Goal: Information Seeking & Learning: Learn about a topic

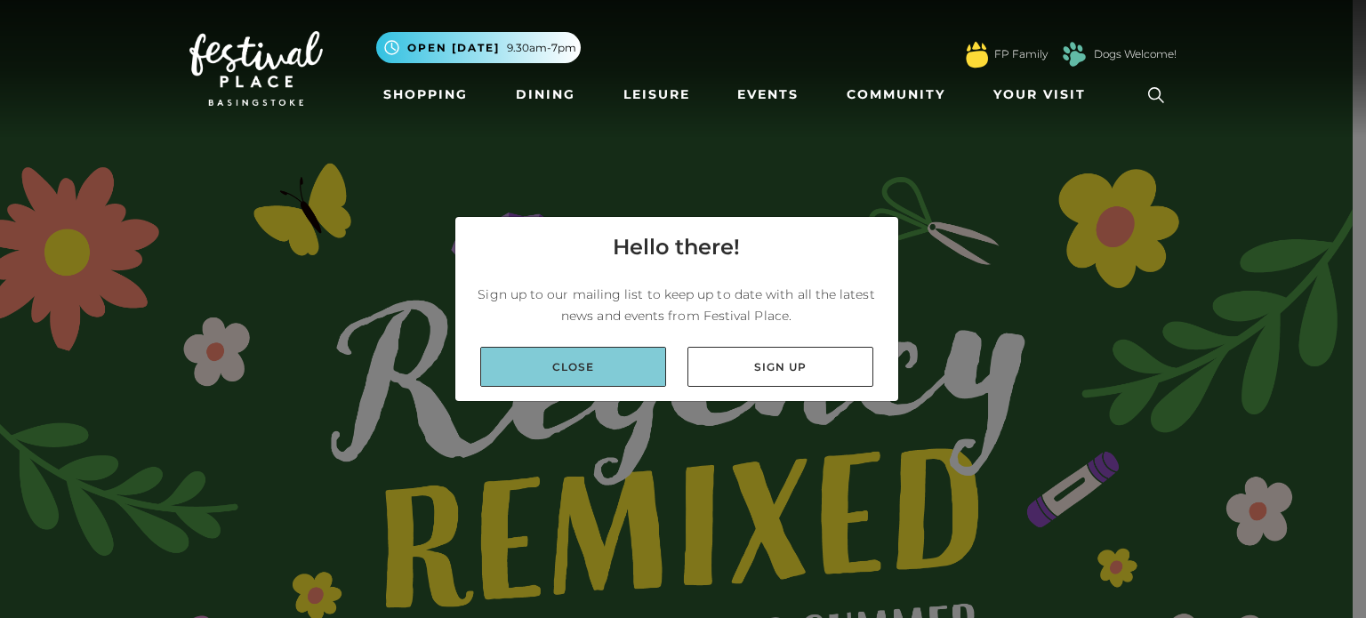
click at [583, 373] on link "Close" at bounding box center [573, 367] width 186 height 40
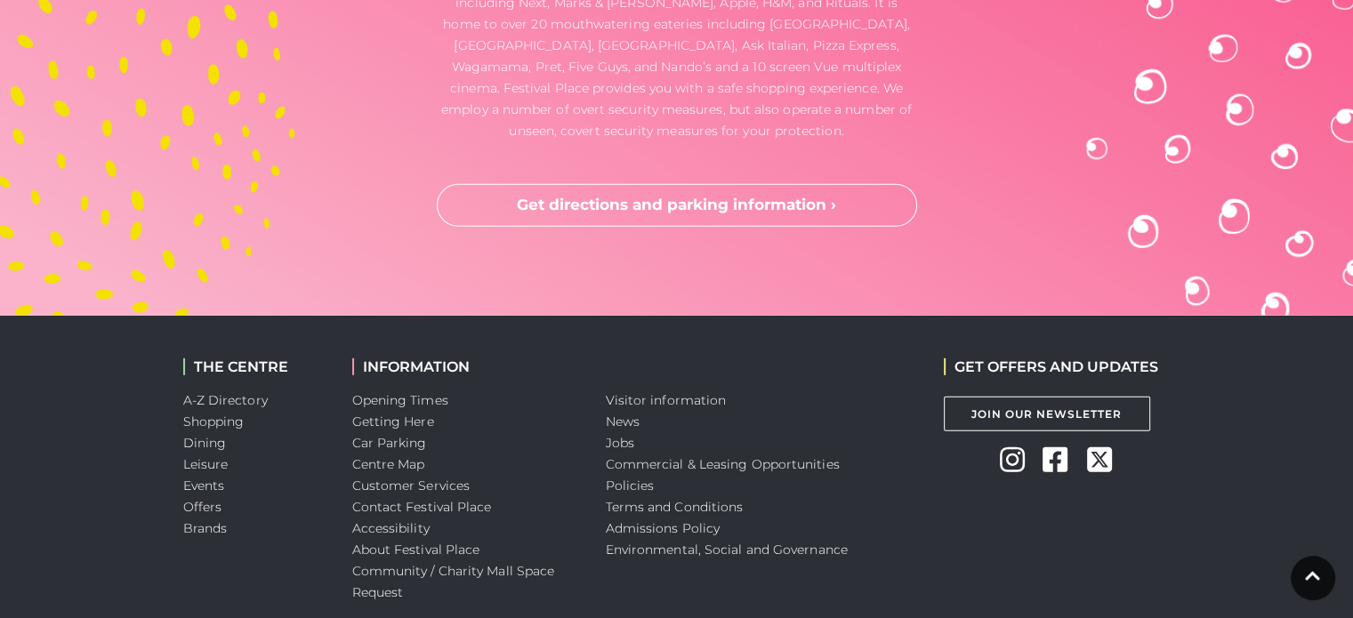
scroll to position [5521, 0]
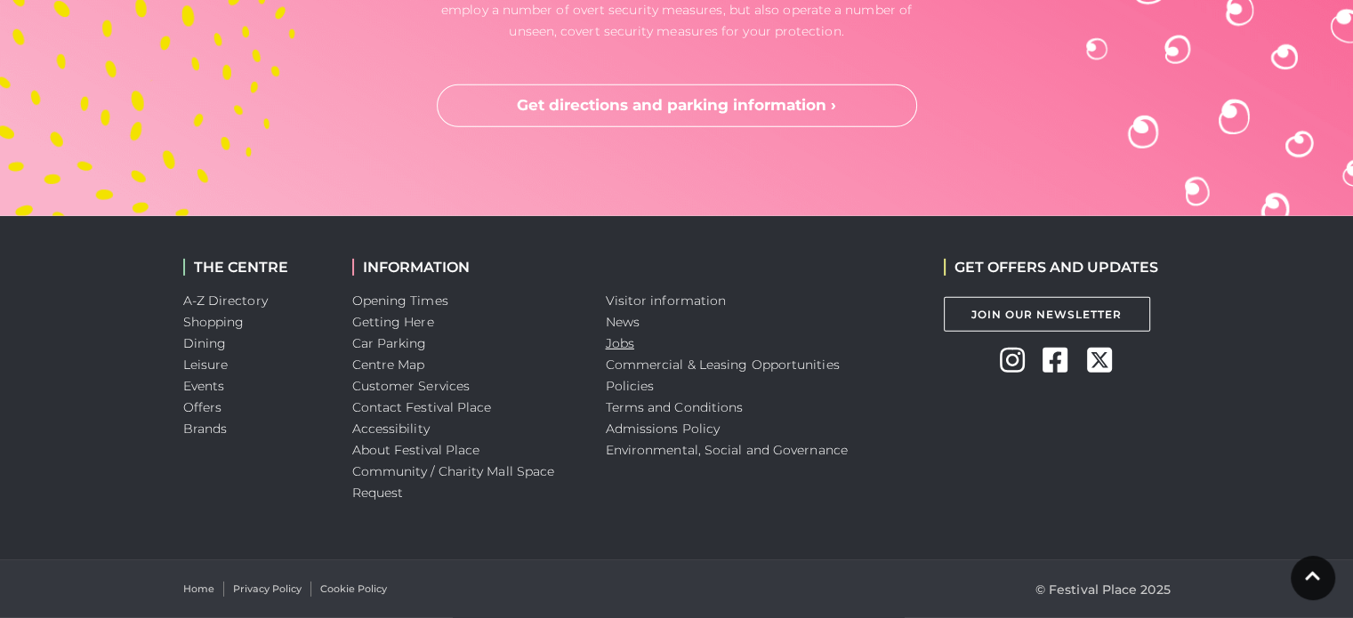
click at [626, 337] on link "Jobs" at bounding box center [620, 343] width 28 height 16
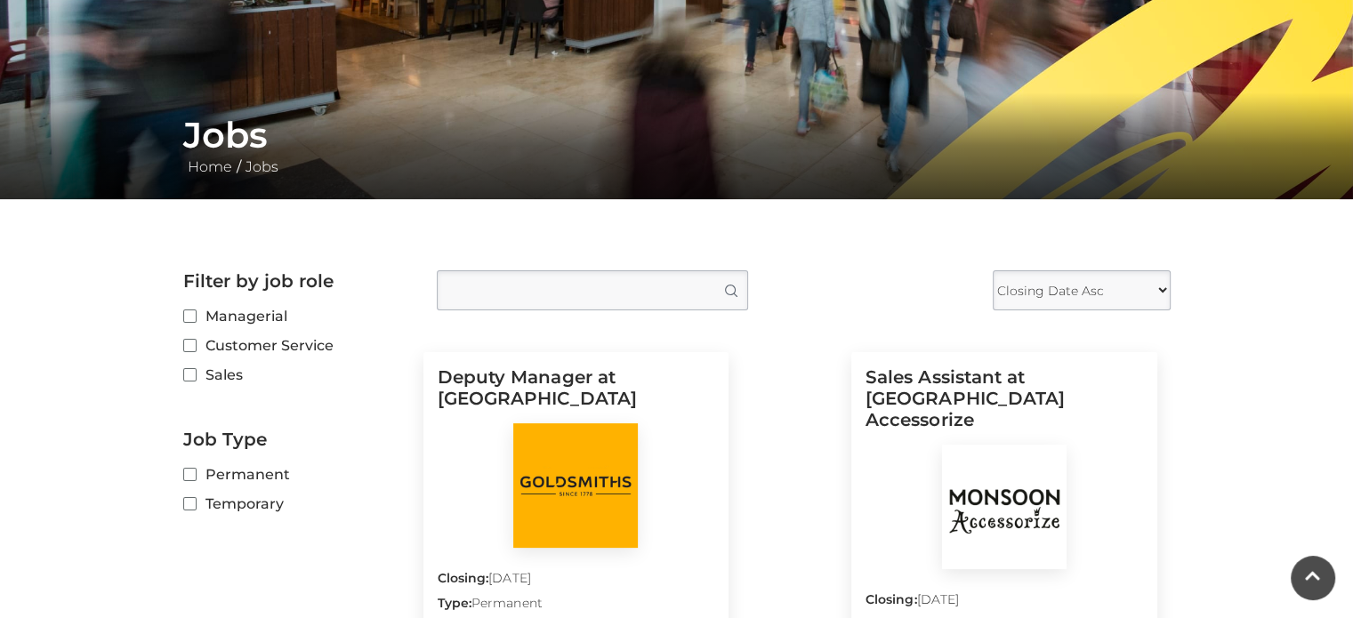
scroll to position [356, 0]
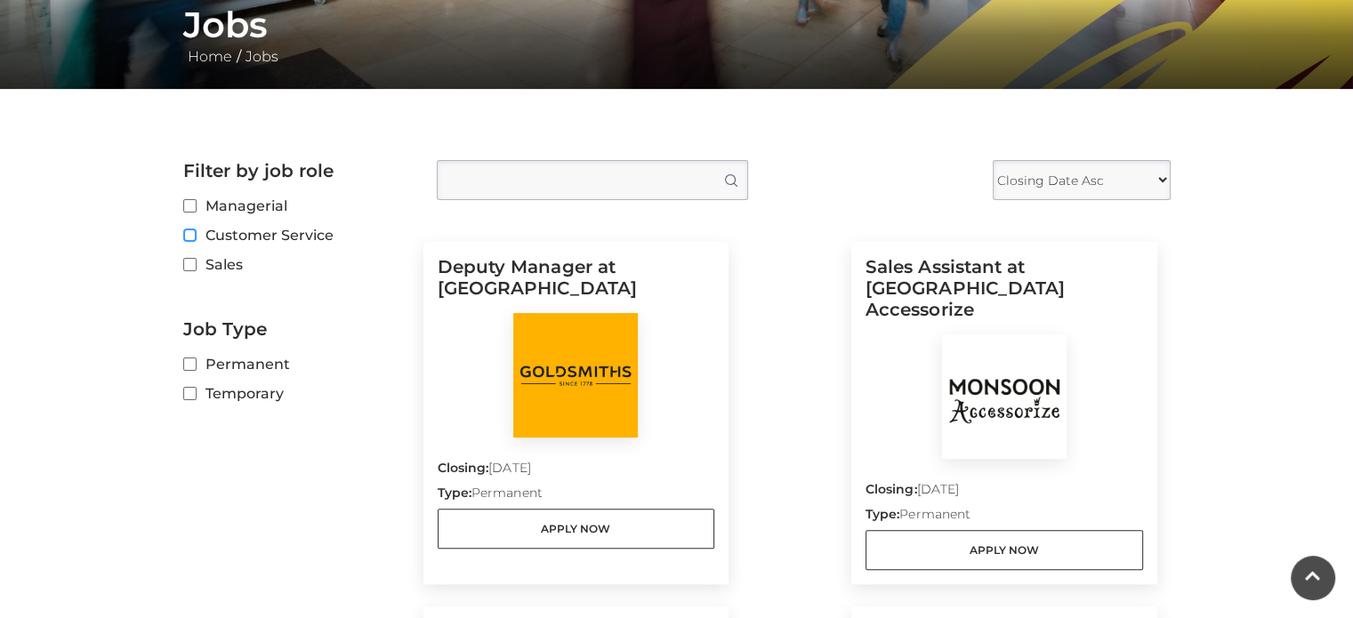
click at [190, 237] on input "Customer Service" at bounding box center [189, 236] width 12 height 12
checkbox input "true"
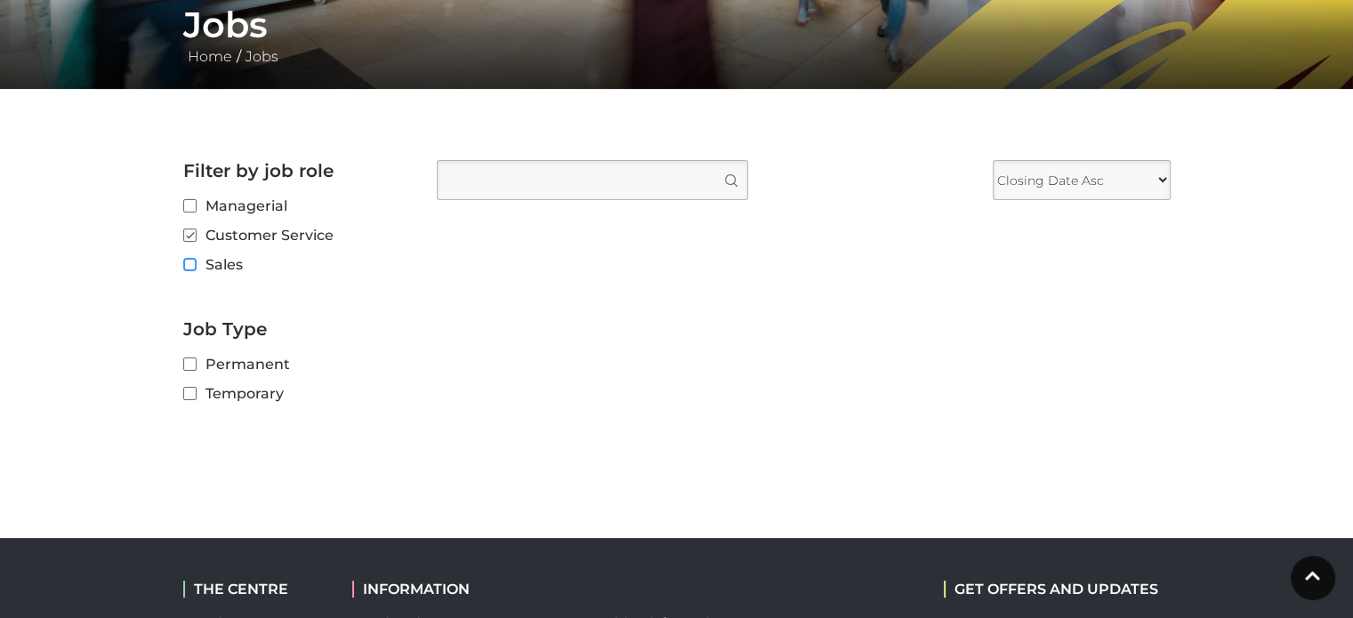
click at [193, 269] on input "Sales" at bounding box center [189, 266] width 12 height 12
checkbox input "true"
checkbox input "false"
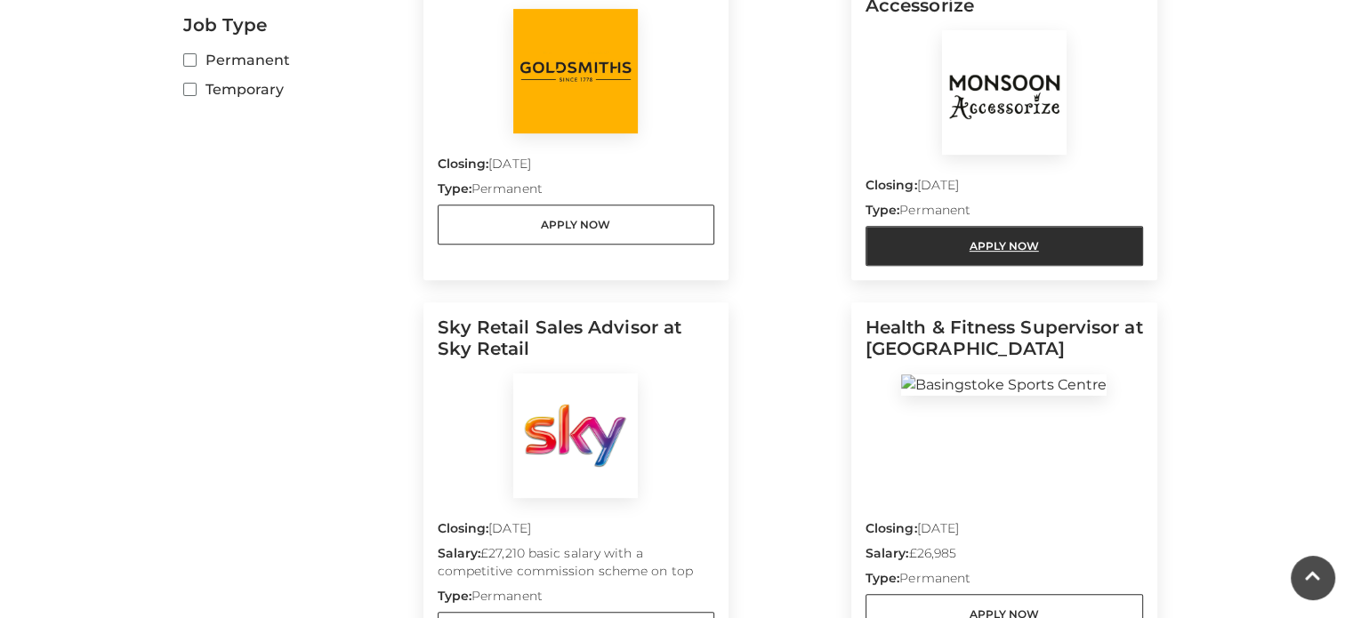
scroll to position [623, 0]
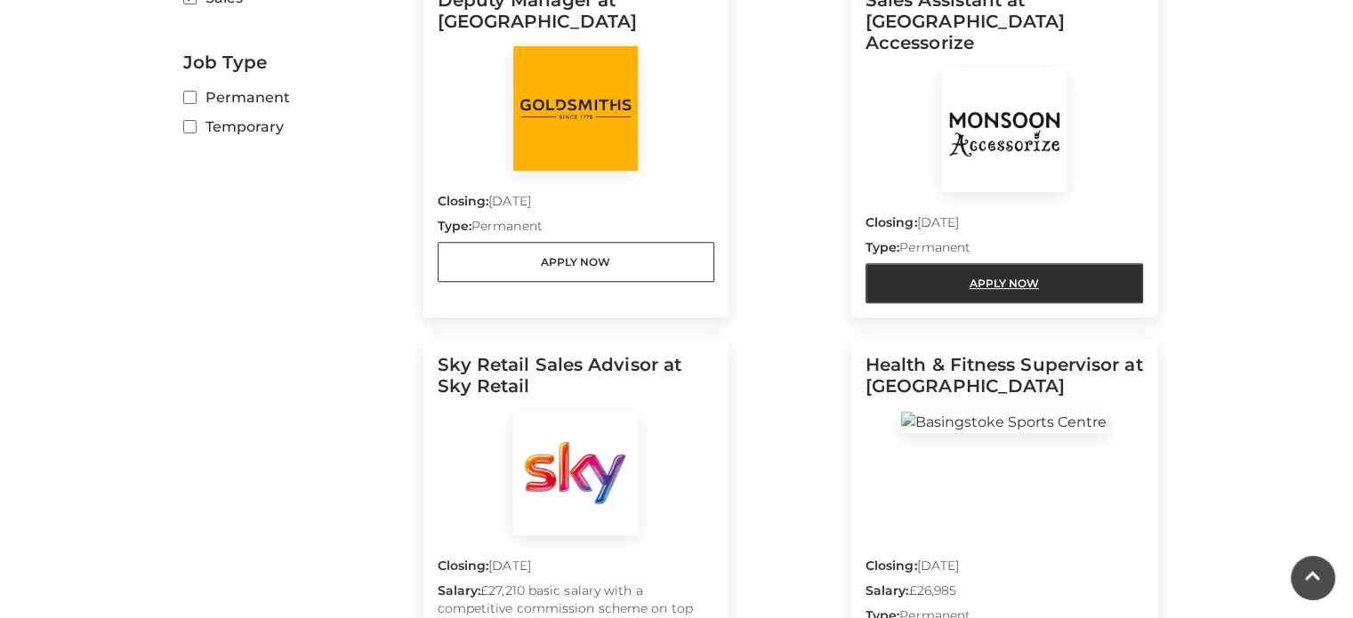
click at [1009, 263] on link "Apply Now" at bounding box center [1003, 283] width 277 height 40
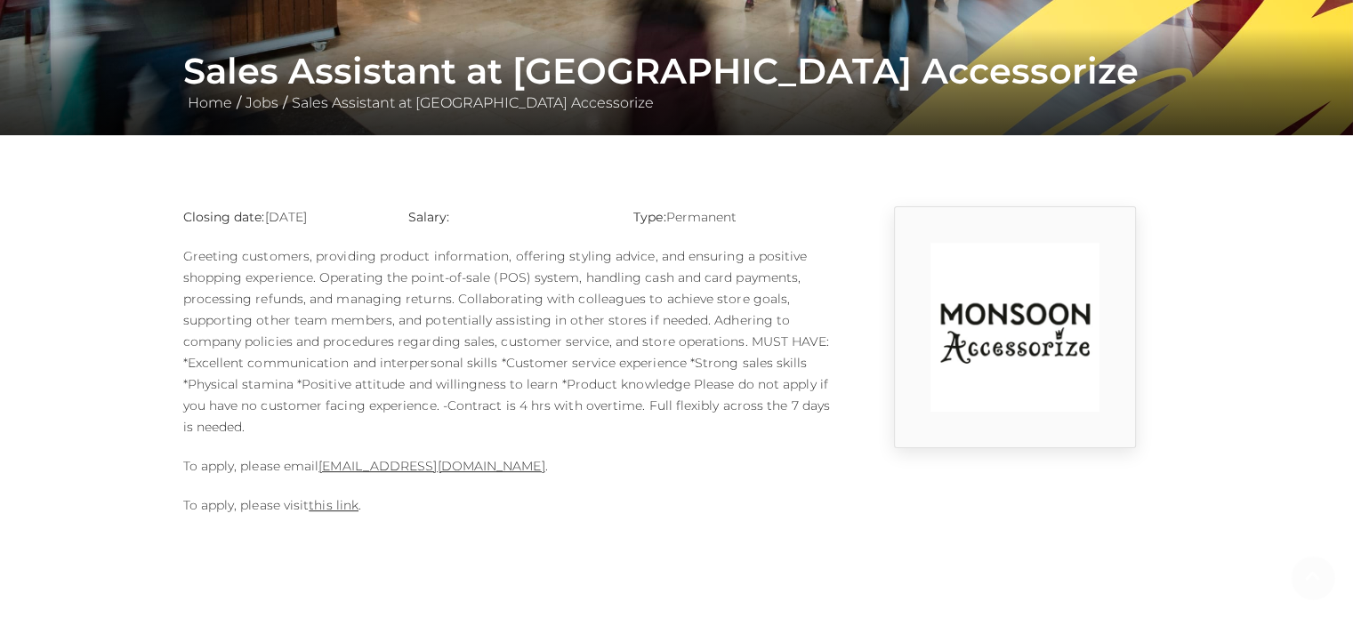
scroll to position [356, 0]
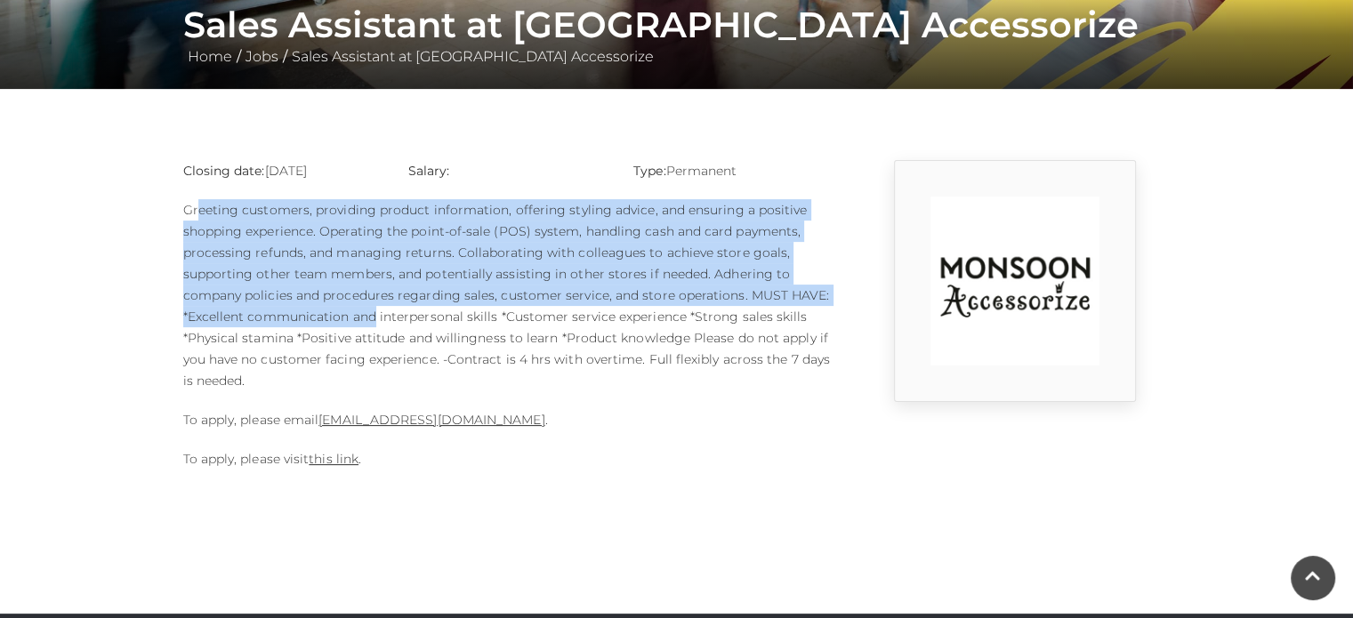
drag, startPoint x: 197, startPoint y: 212, endPoint x: 371, endPoint y: 311, distance: 200.0
click at [371, 311] on p "Greeting customers, providing product information, offering styling advice, and…" at bounding box center [507, 295] width 649 height 192
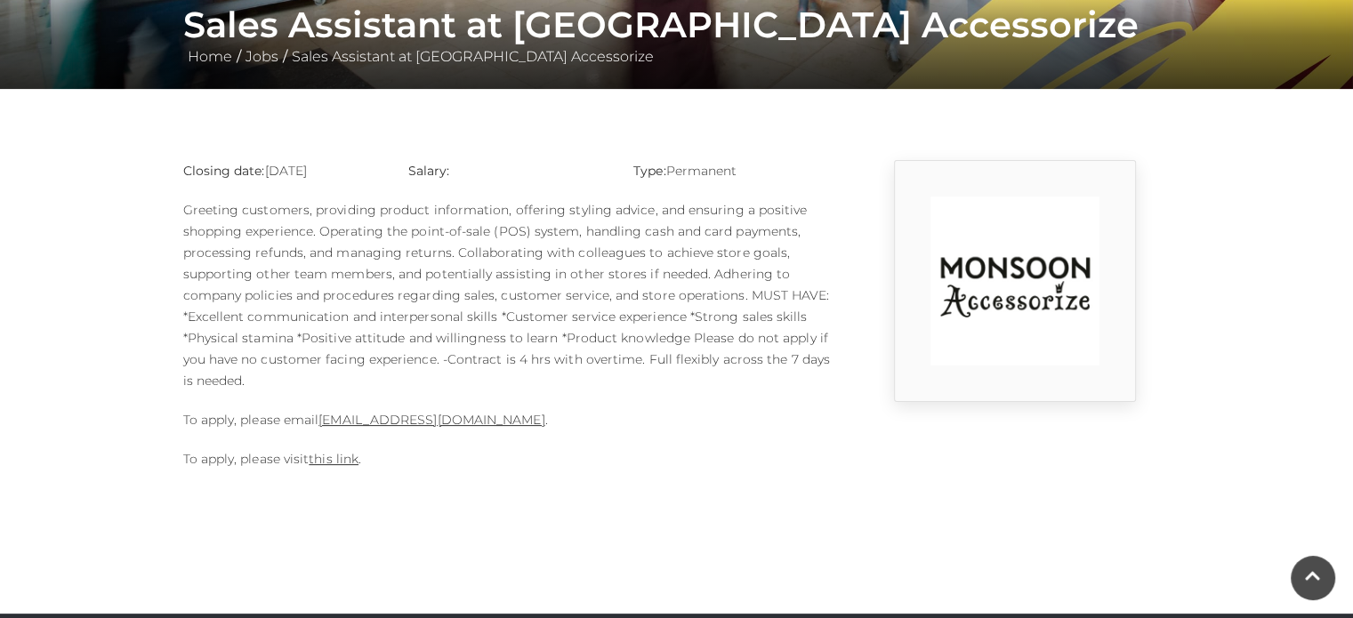
click at [377, 366] on p "Greeting customers, providing product information, offering styling advice, and…" at bounding box center [507, 295] width 649 height 192
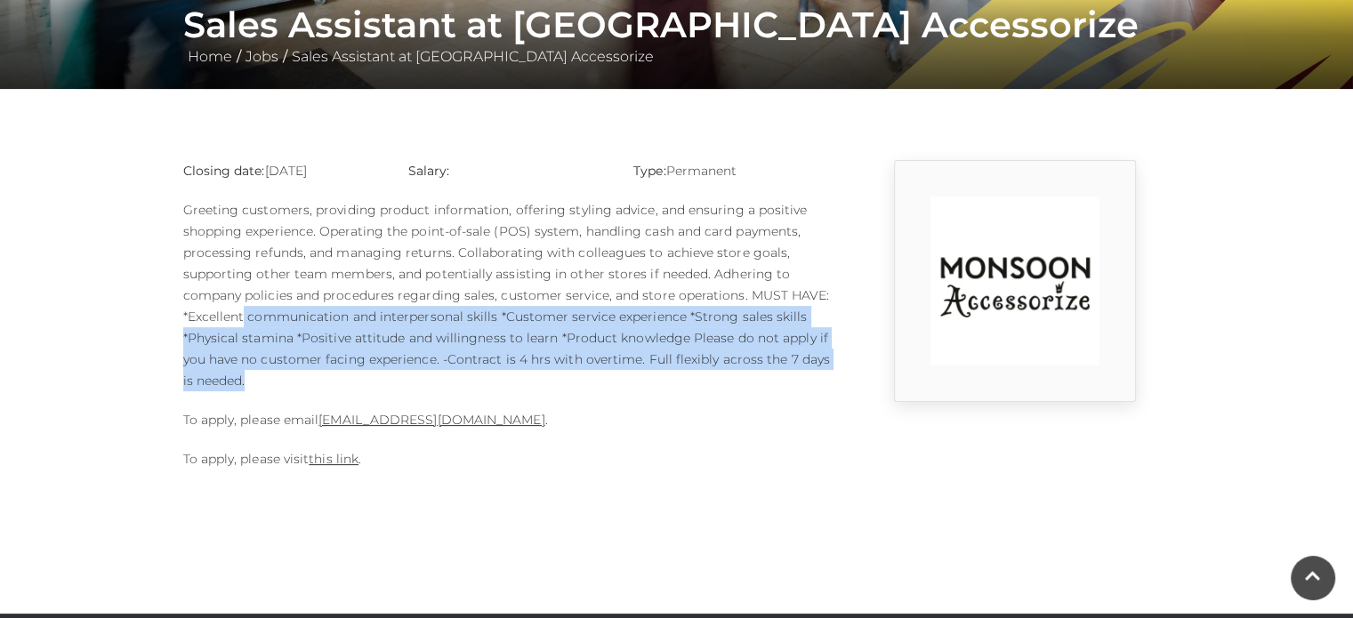
drag, startPoint x: 242, startPoint y: 312, endPoint x: 559, endPoint y: 380, distance: 323.7
click at [559, 380] on p "Greeting customers, providing product information, offering styling advice, and…" at bounding box center [507, 295] width 649 height 192
click at [521, 373] on p "Greeting customers, providing product information, offering styling advice, and…" at bounding box center [507, 295] width 649 height 192
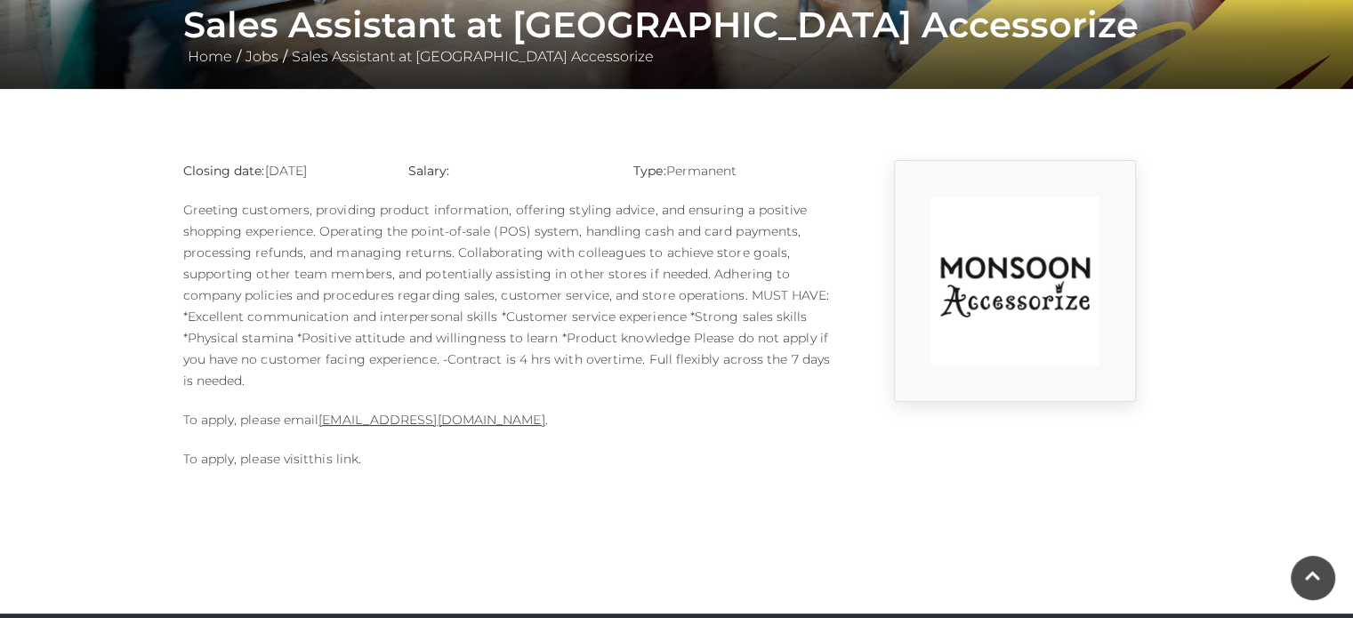
click at [343, 459] on link "this link" at bounding box center [334, 459] width 50 height 16
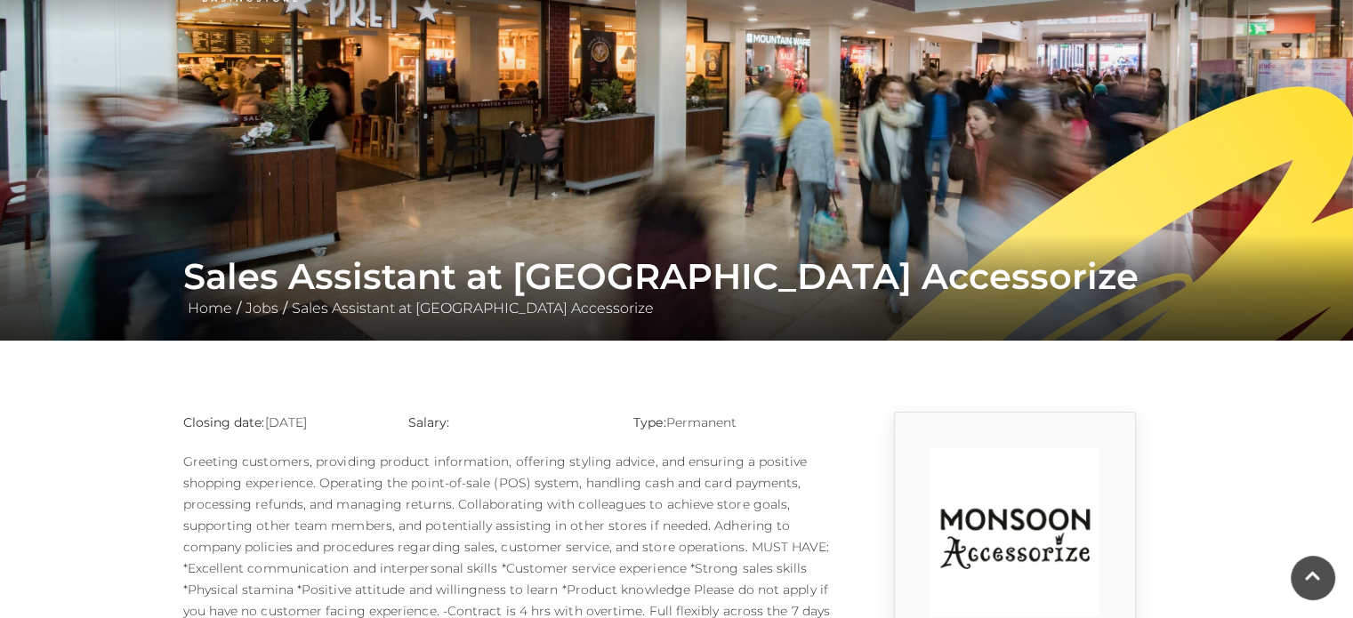
scroll to position [0, 0]
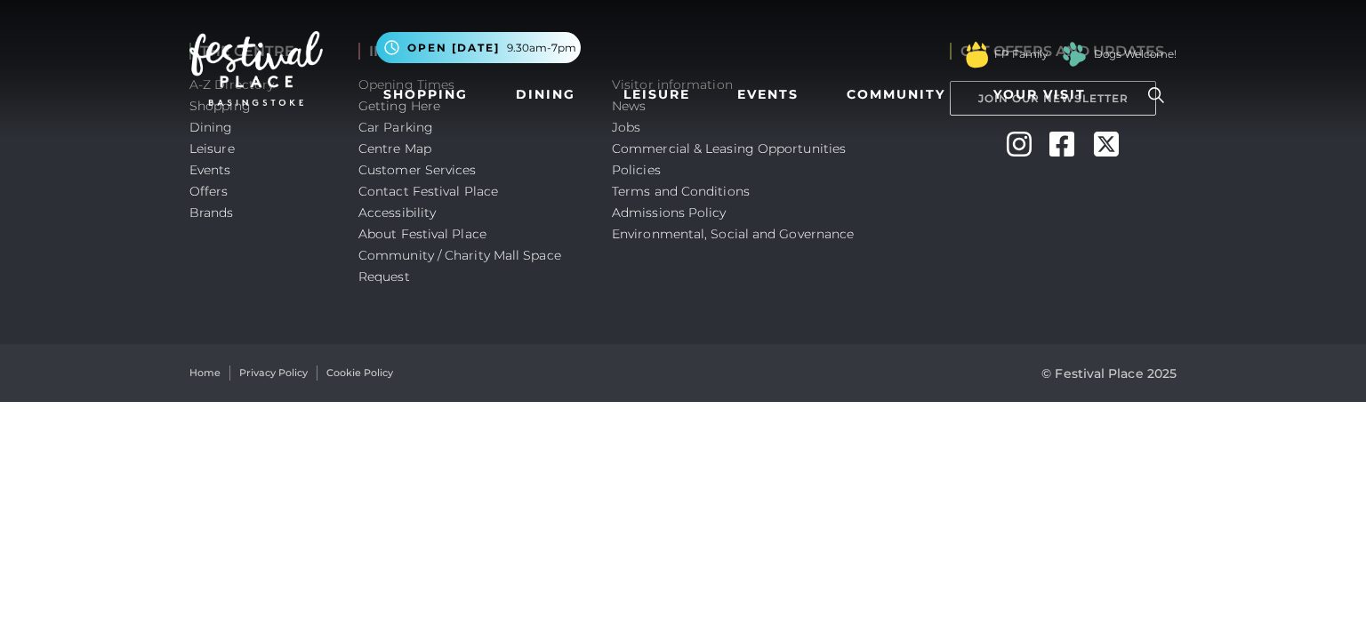
click at [703, 402] on html "Skip to Navigation Skip to Content Toggle navigation .st5{fill:none;stroke:#FFF…" at bounding box center [683, 201] width 1366 height 402
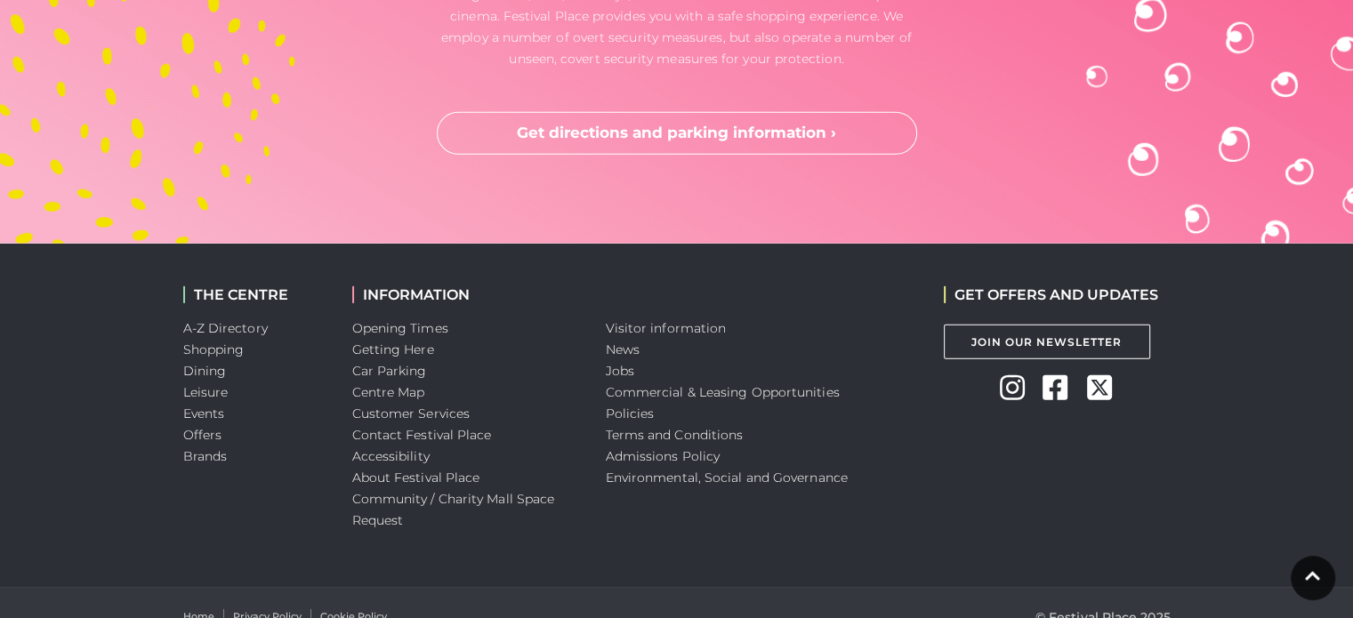
scroll to position [5521, 0]
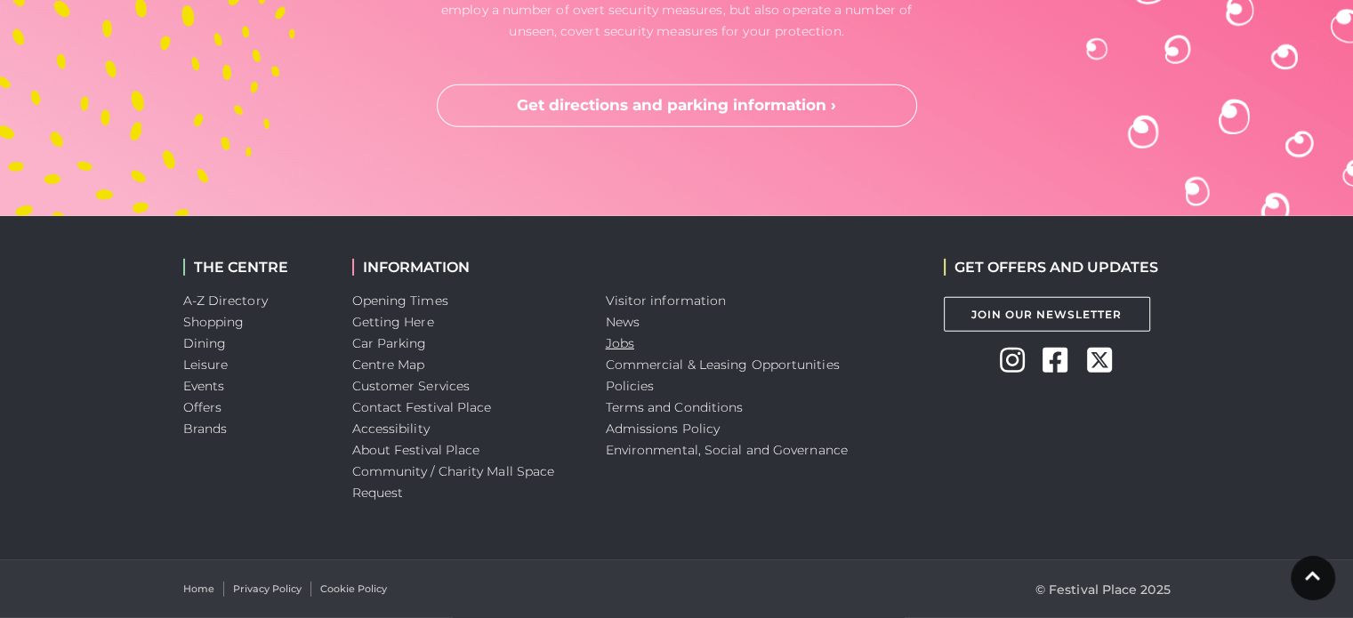
click at [607, 347] on link "Jobs" at bounding box center [620, 343] width 28 height 16
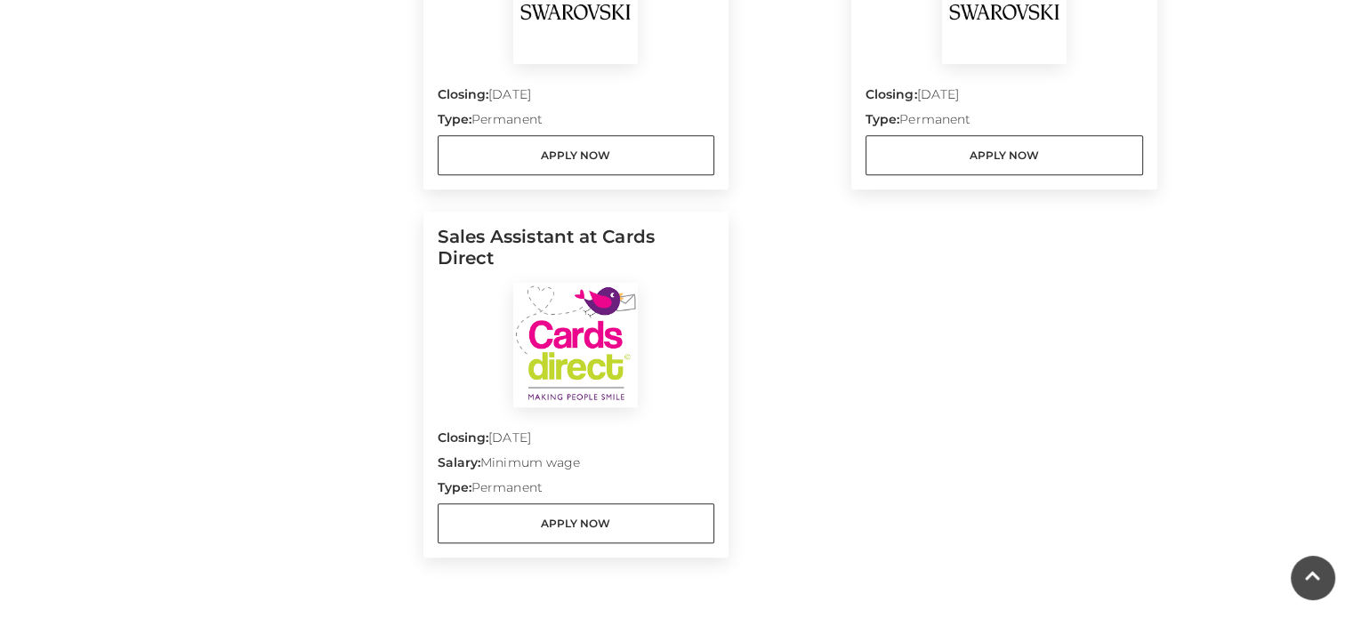
scroll to position [1868, 0]
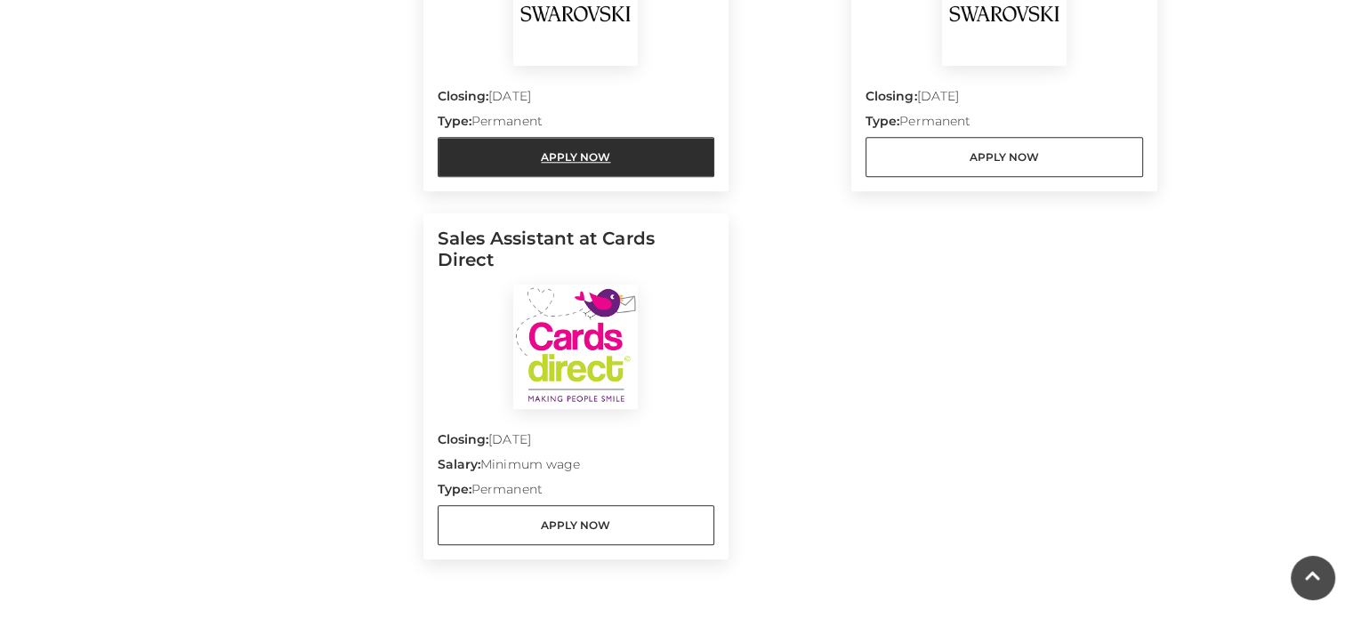
click at [574, 141] on link "Apply Now" at bounding box center [576, 157] width 277 height 40
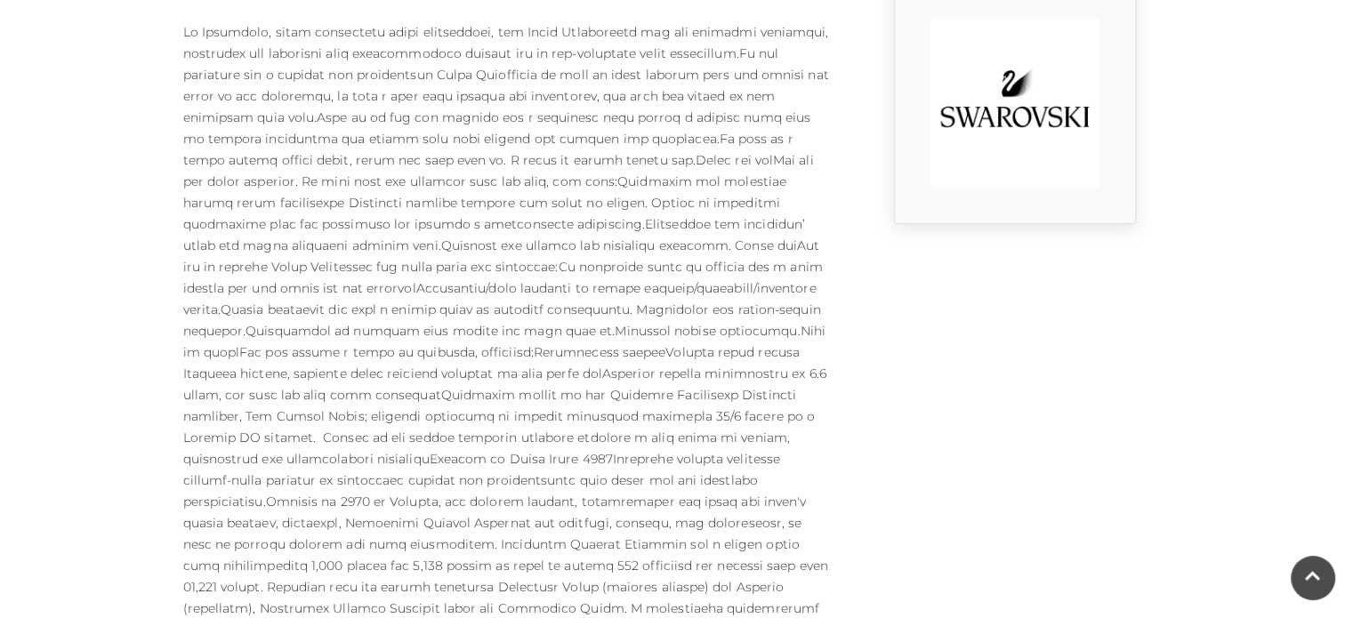
scroll to position [534, 0]
